Goal: Transaction & Acquisition: Purchase product/service

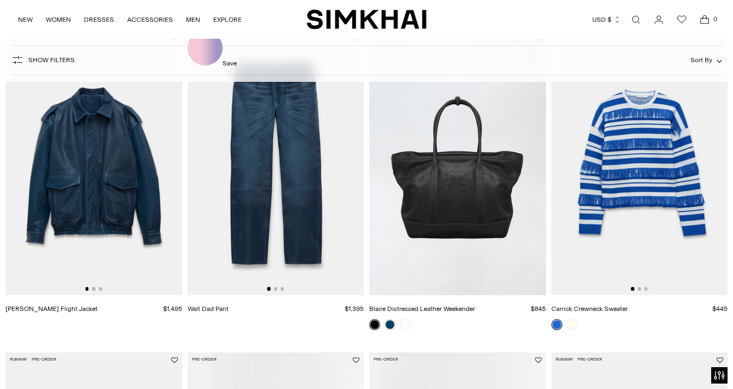
scroll to position [2021, 0]
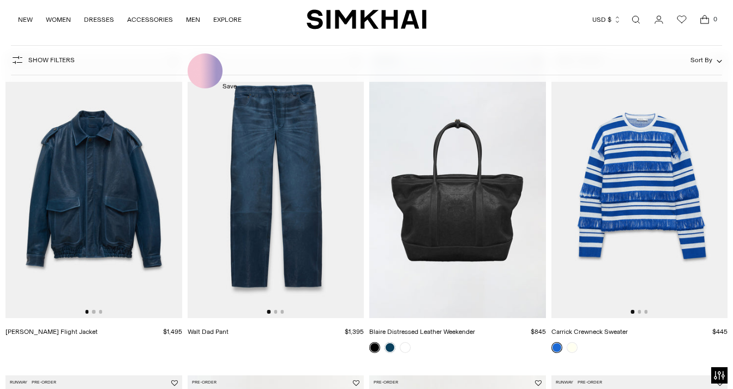
click at [242, 174] on img at bounding box center [276, 185] width 177 height 265
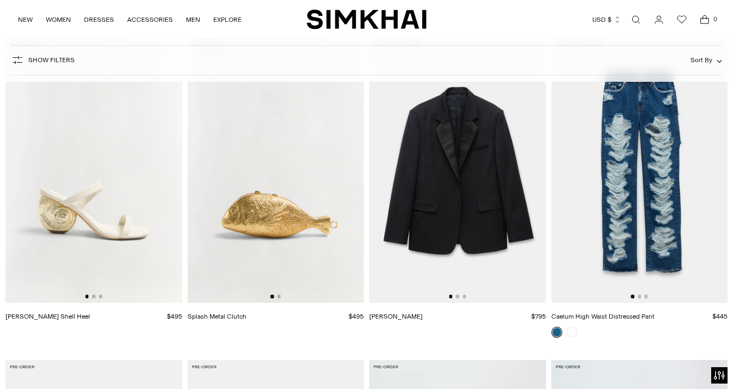
scroll to position [4935, 0]
click at [652, 246] on img at bounding box center [640, 170] width 177 height 265
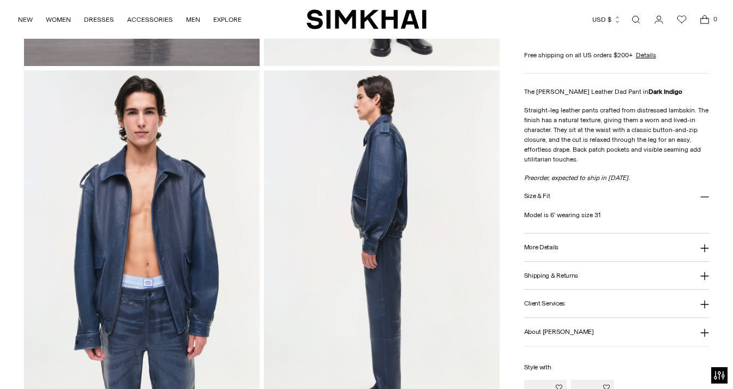
click at [598, 315] on button "Client Services" at bounding box center [616, 304] width 185 height 28
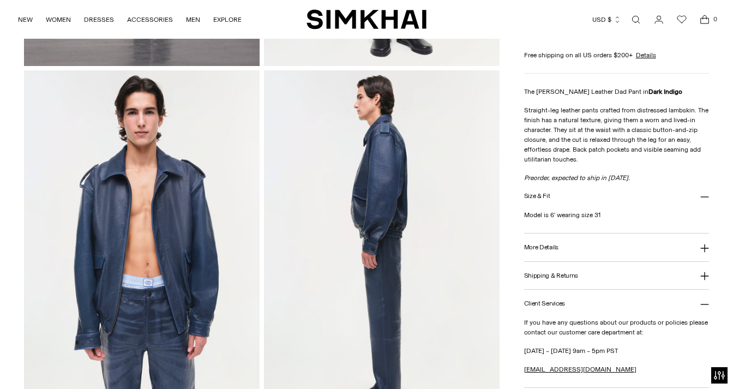
click at [571, 246] on button "More Details" at bounding box center [616, 248] width 185 height 28
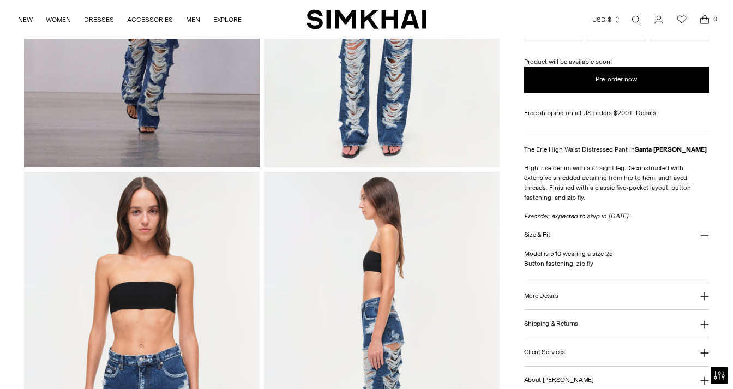
scroll to position [267, 0]
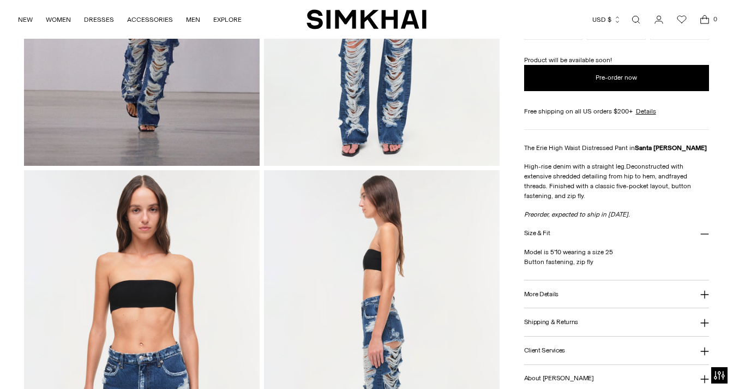
click at [538, 296] on h3 "More Details" at bounding box center [541, 294] width 34 height 7
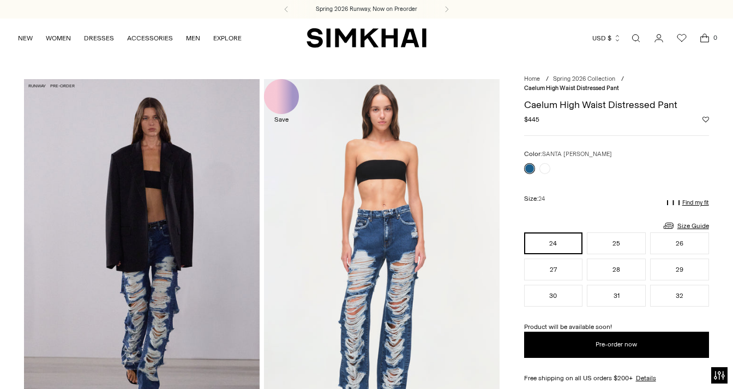
scroll to position [88, 0]
